Goal: Task Accomplishment & Management: Complete application form

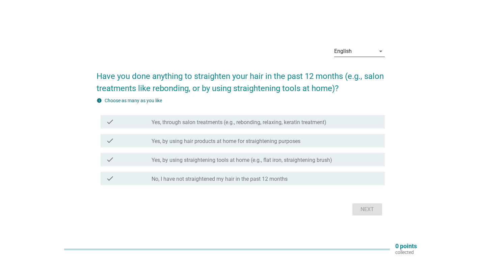
click at [350, 47] on div "English" at bounding box center [354, 51] width 41 height 11
click at [350, 76] on div "Bahasa Melayu" at bounding box center [359, 73] width 40 height 8
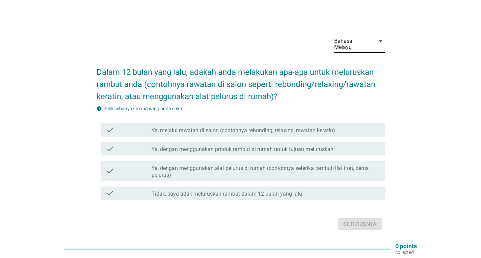
click at [246, 191] on label "Tidak, saya tidak meluruskan rambut dalam 12 bulan yang lalu" at bounding box center [226, 194] width 150 height 7
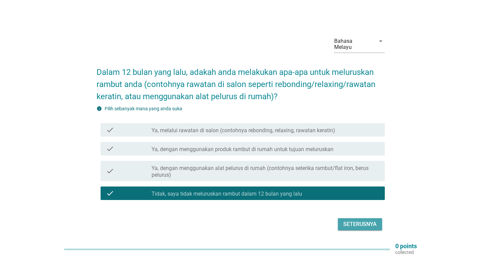
click at [349, 220] on div "Seterusnya" at bounding box center [359, 224] width 33 height 8
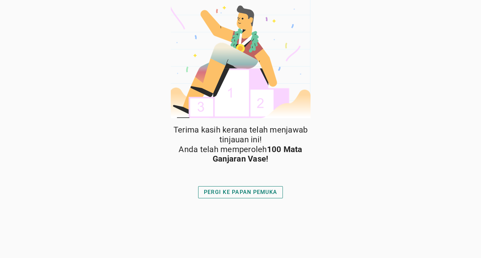
click at [273, 193] on div "PERGI KE PAPAN PEMUKA" at bounding box center [240, 192] width 73 height 8
